Goal: Information Seeking & Learning: Learn about a topic

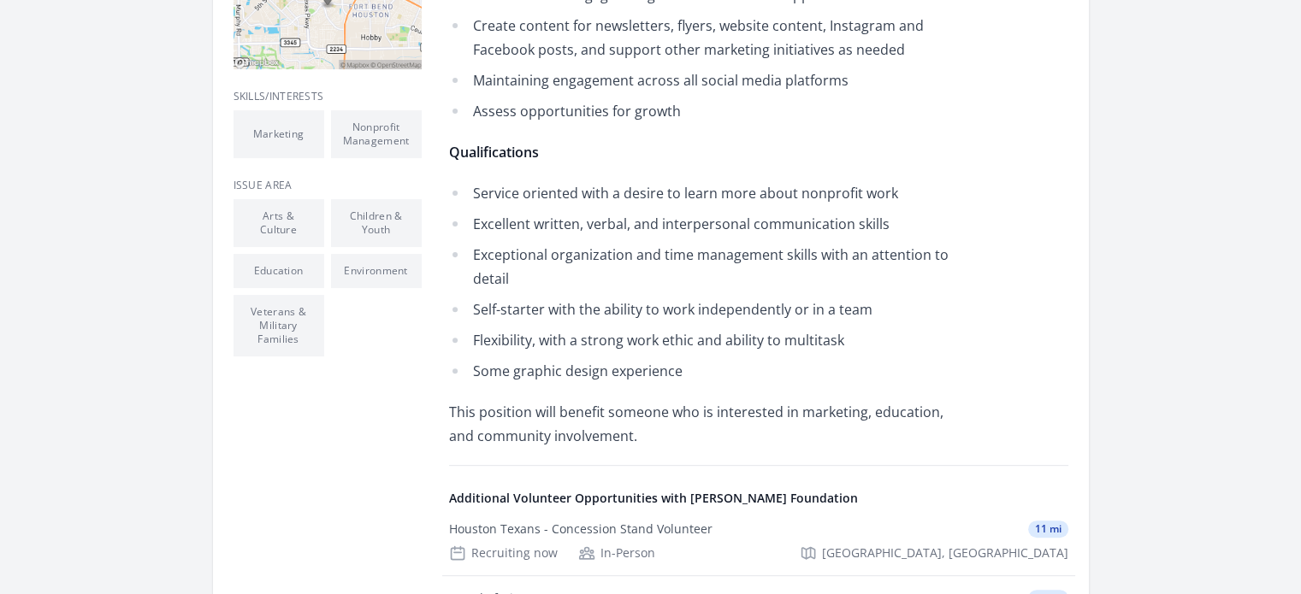
scroll to position [599, 0]
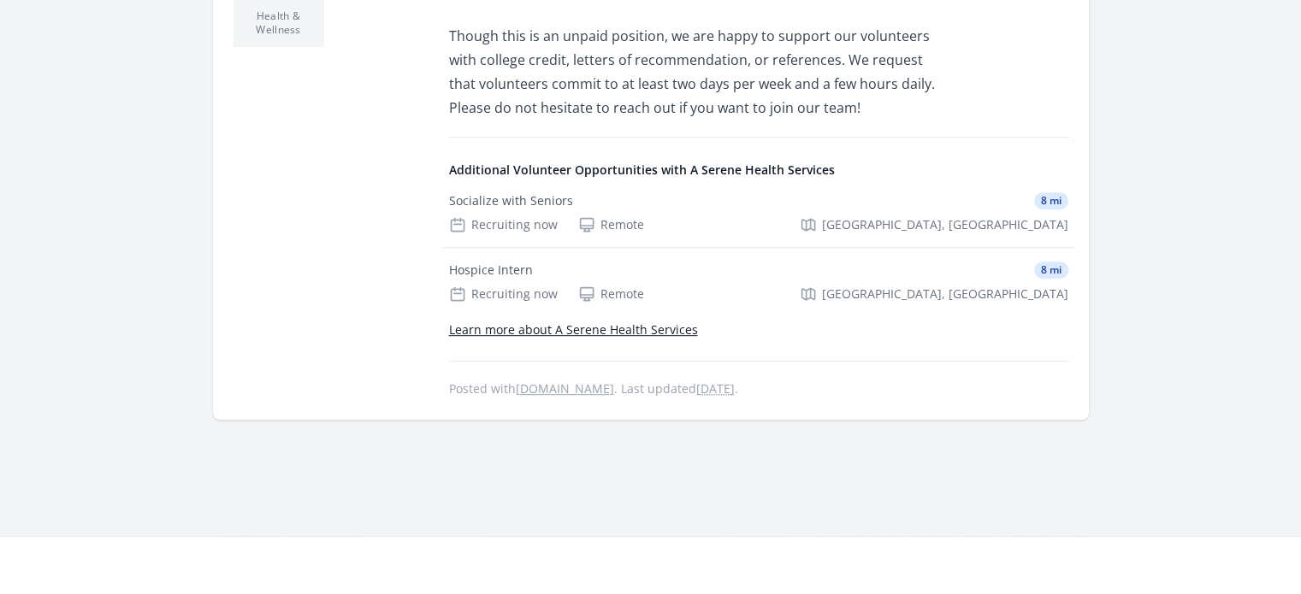
scroll to position [770, 0]
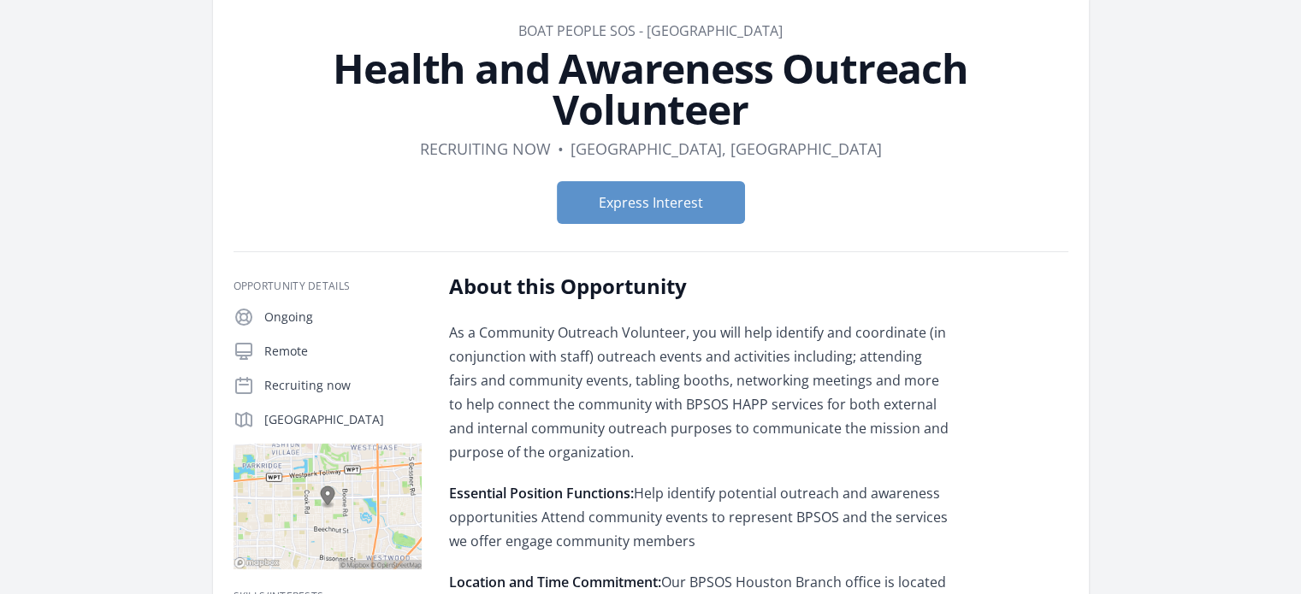
scroll to position [171, 0]
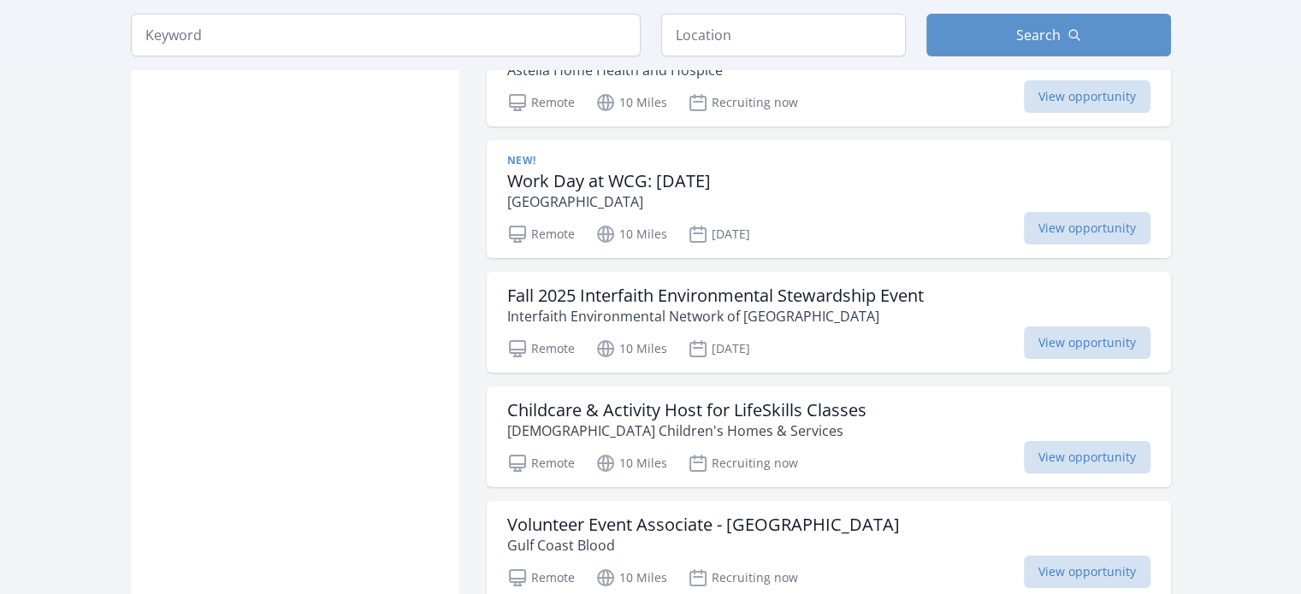
scroll to position [6414, 0]
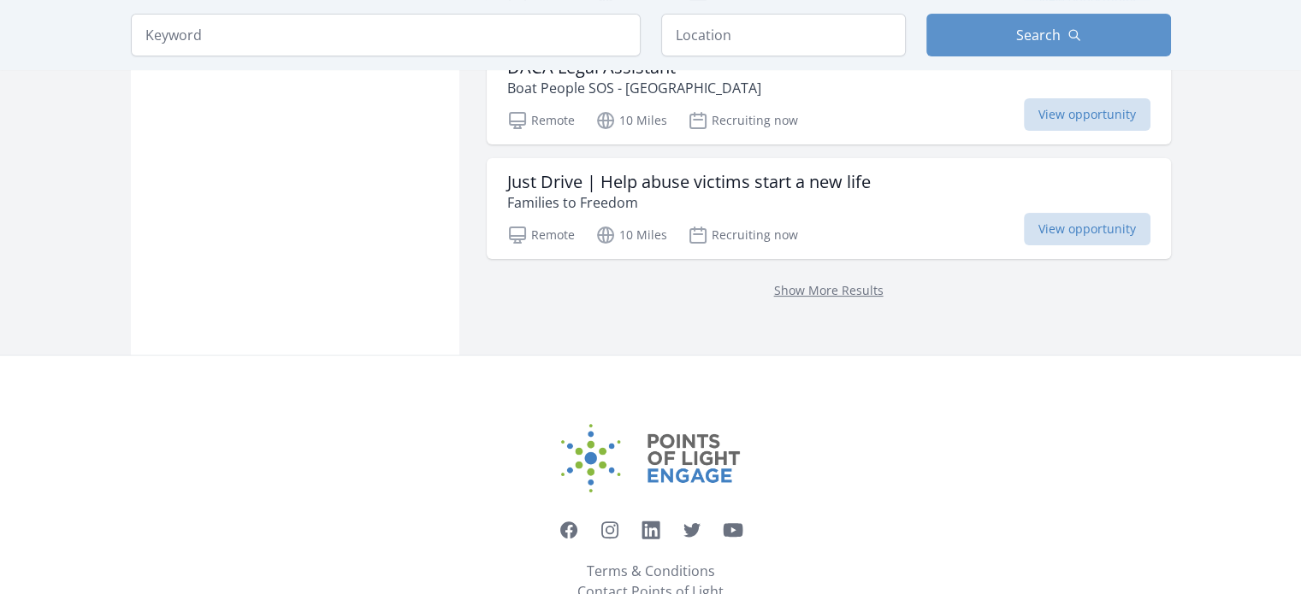
scroll to position [6905, 0]
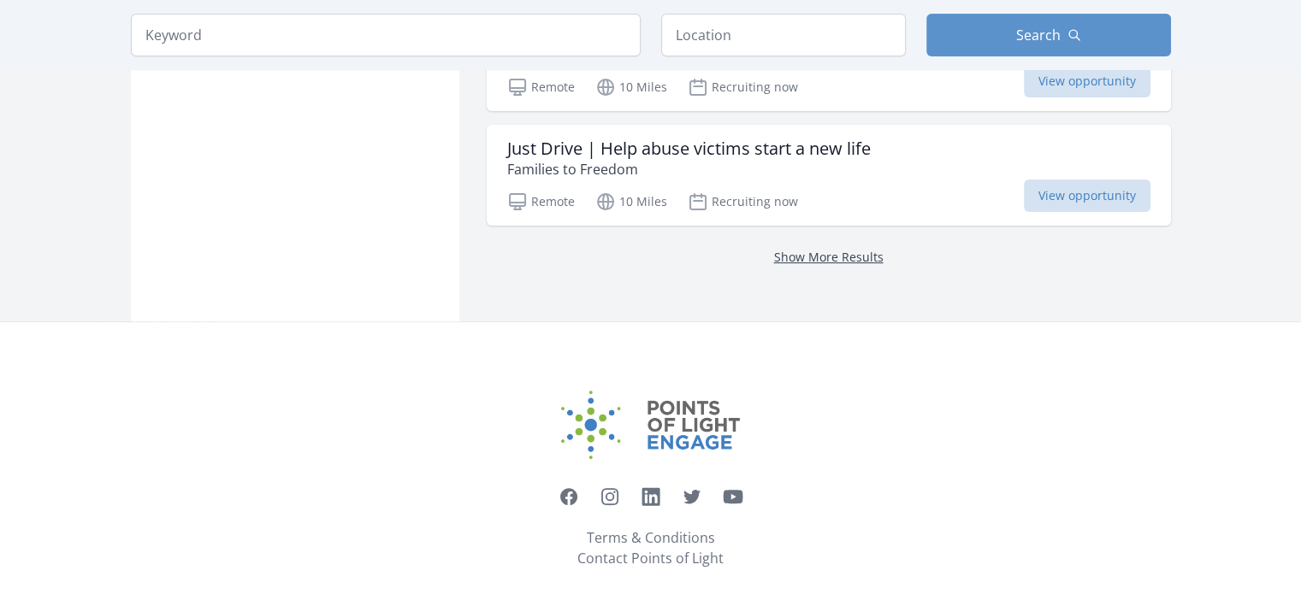
click at [818, 249] on link "Show More Results" at bounding box center [828, 257] width 109 height 16
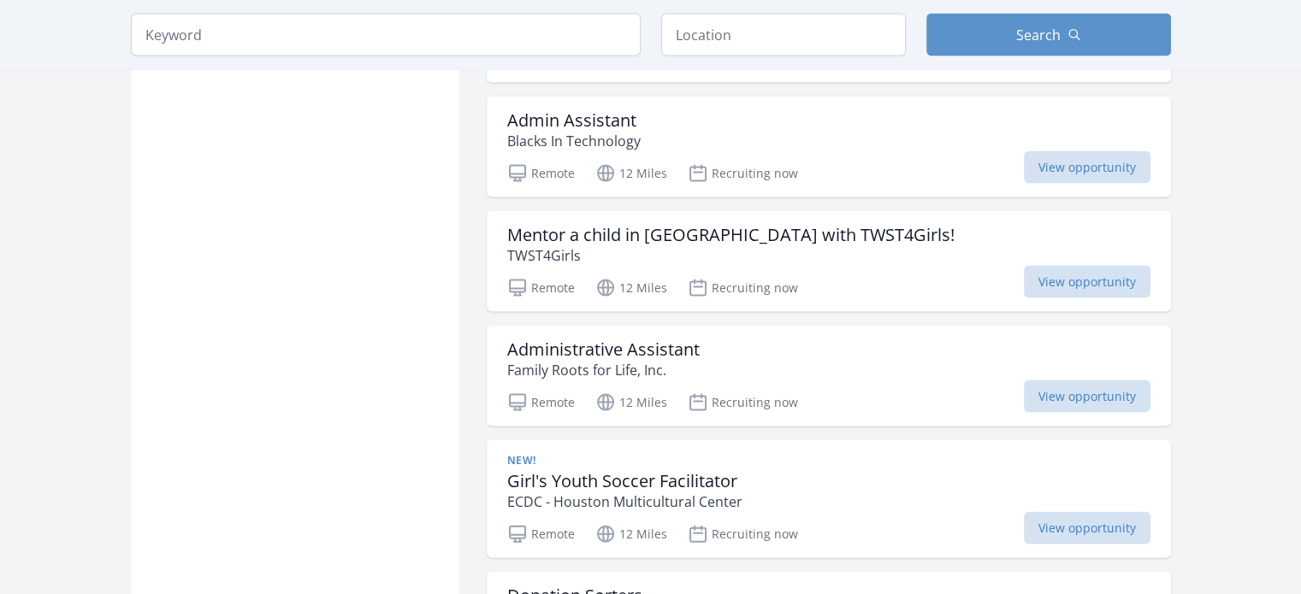
scroll to position [10069, 0]
